Goal: Task Accomplishment & Management: Manage account settings

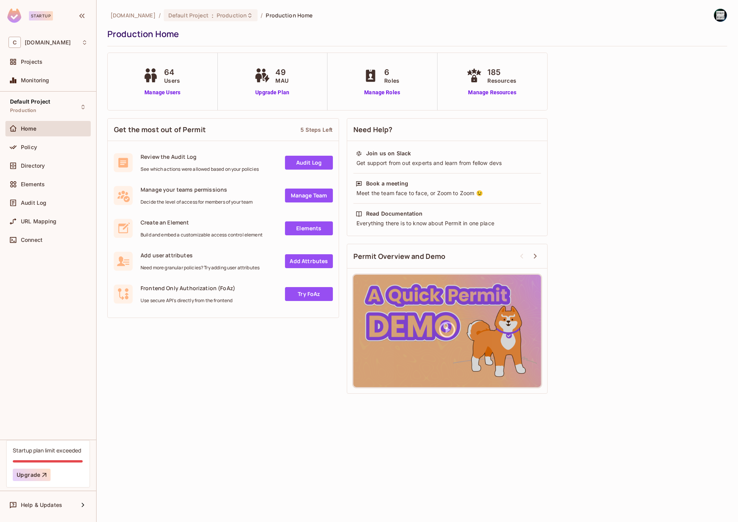
click at [147, 79] on icon at bounding box center [148, 77] width 7 height 9
click at [152, 90] on link "Manage Users" at bounding box center [162, 92] width 43 height 8
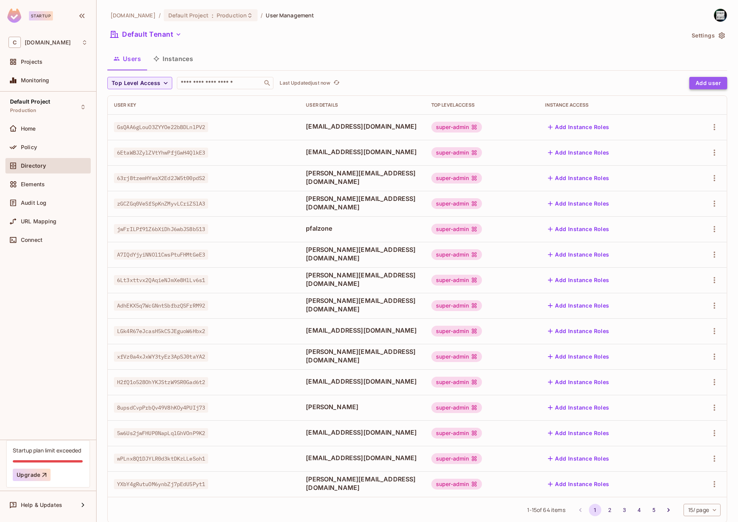
click at [706, 80] on button "Add user" at bounding box center [709, 83] width 38 height 12
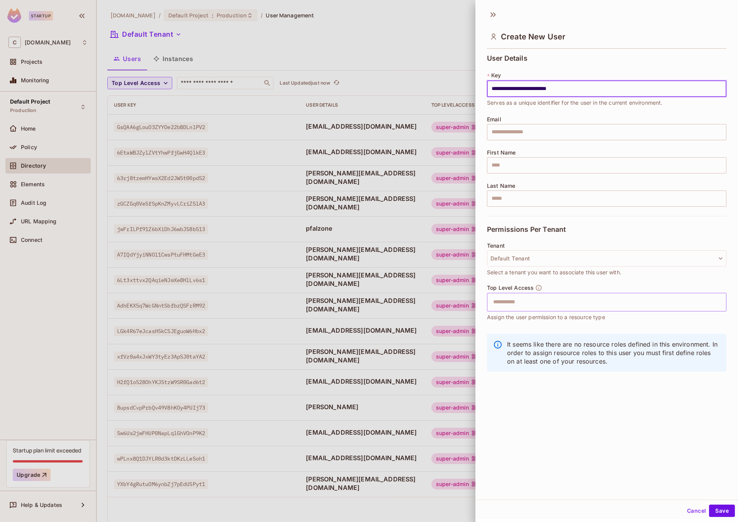
type input "**********"
click at [543, 297] on input "text" at bounding box center [600, 301] width 223 height 15
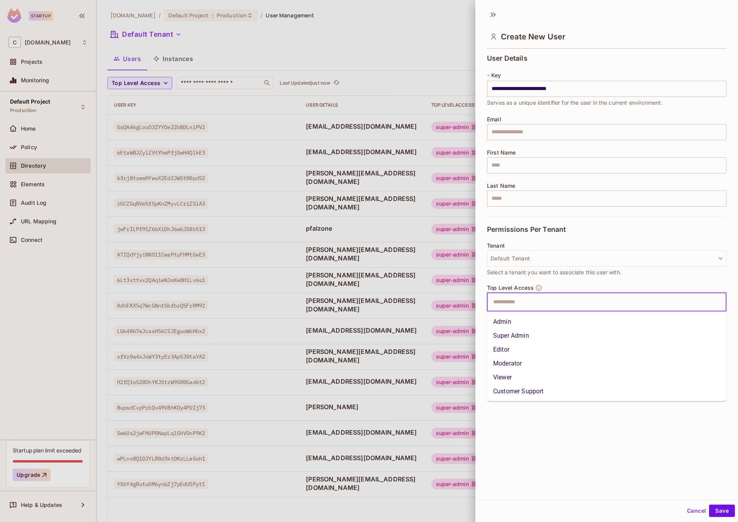
click at [321, 6] on div at bounding box center [369, 261] width 738 height 522
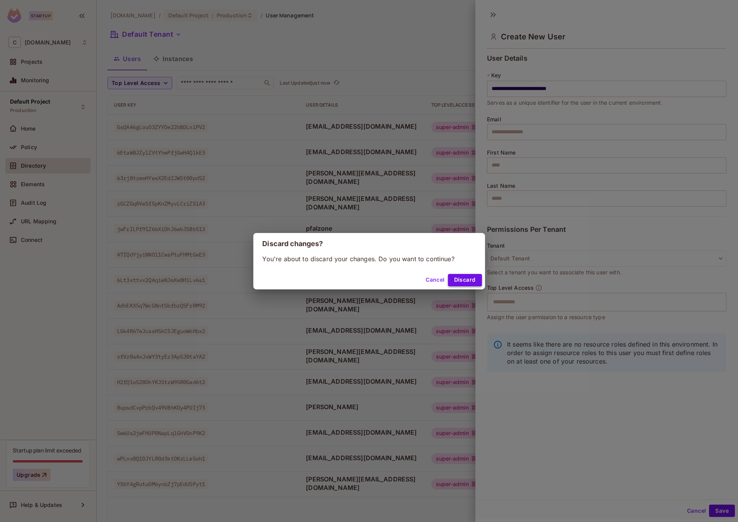
click at [458, 275] on button "Discard" at bounding box center [465, 280] width 34 height 12
